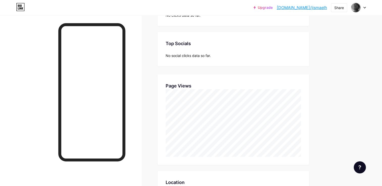
scroll to position [186, 382]
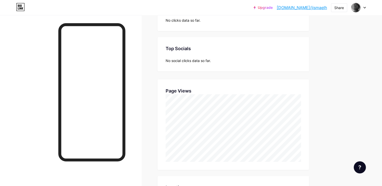
scroll to position [64, 0]
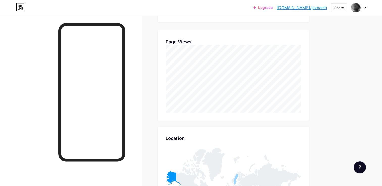
scroll to position [114, 0]
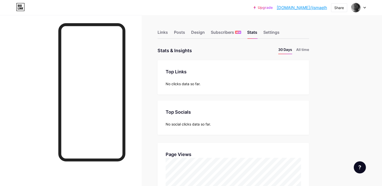
scroll to position [77, 0]
